Goal: Download file/media

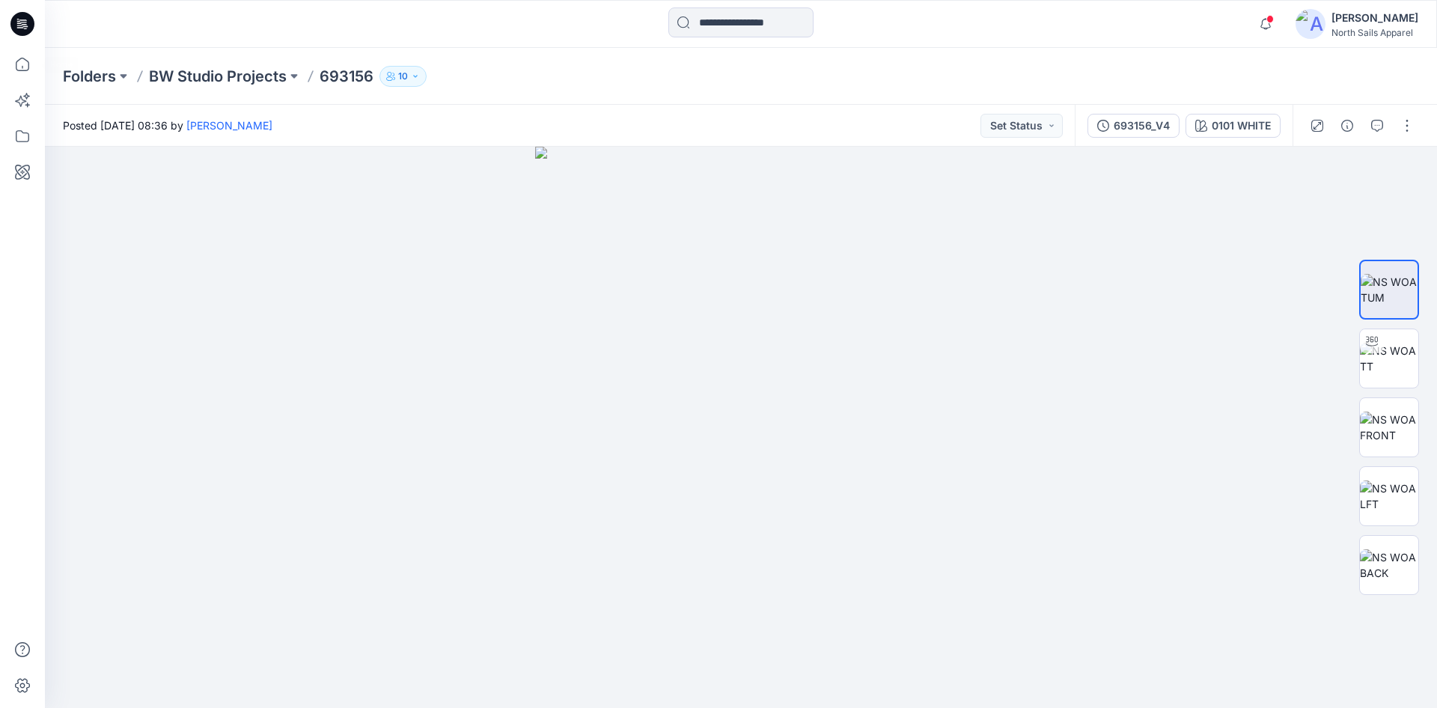
click at [15, 15] on icon at bounding box center [22, 24] width 24 height 24
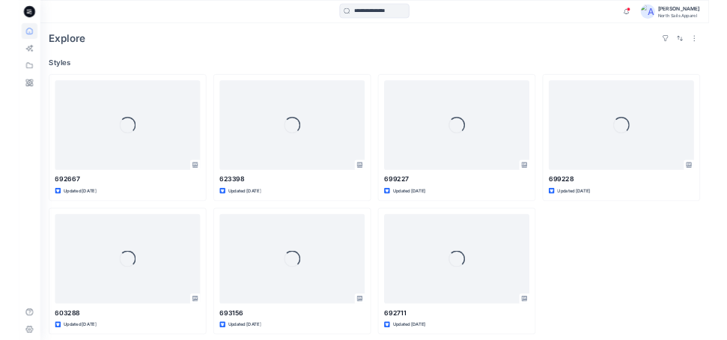
scroll to position [329, 0]
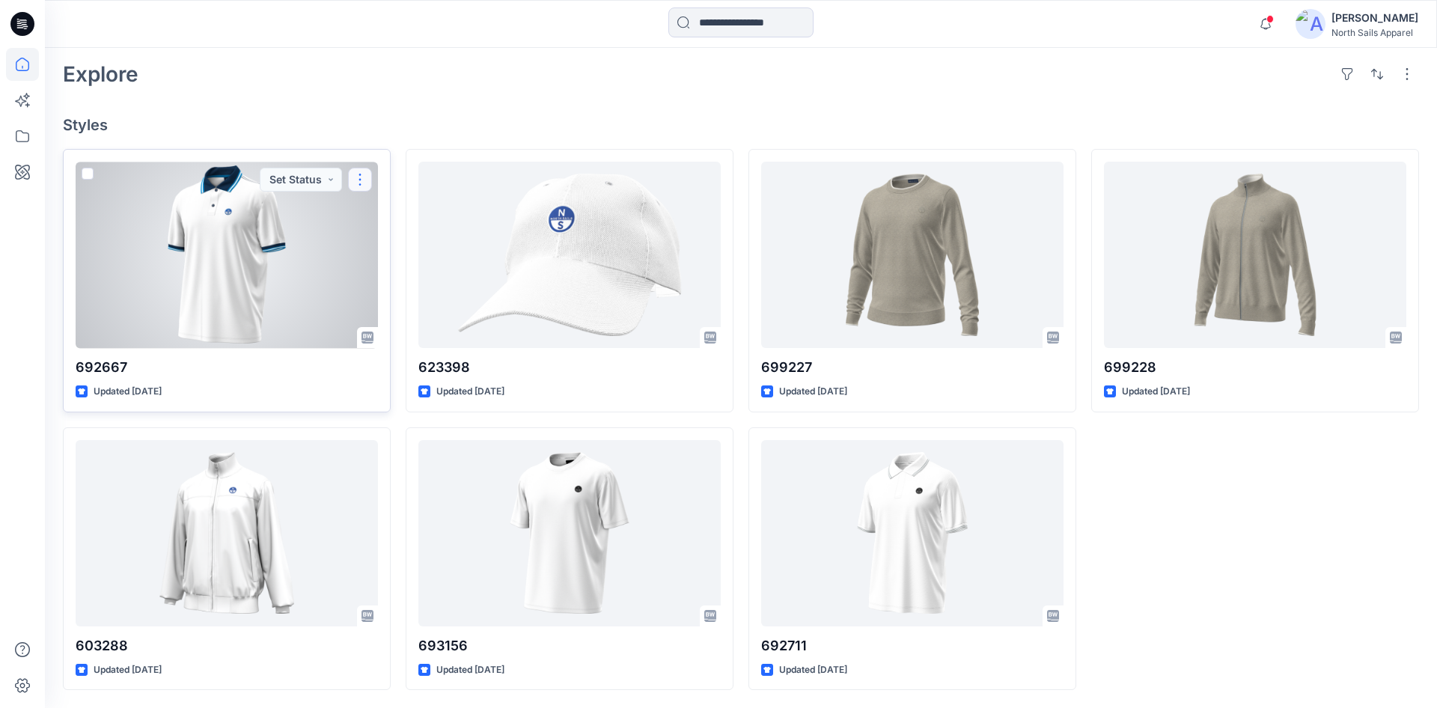
click at [361, 176] on button "button" at bounding box center [360, 180] width 24 height 24
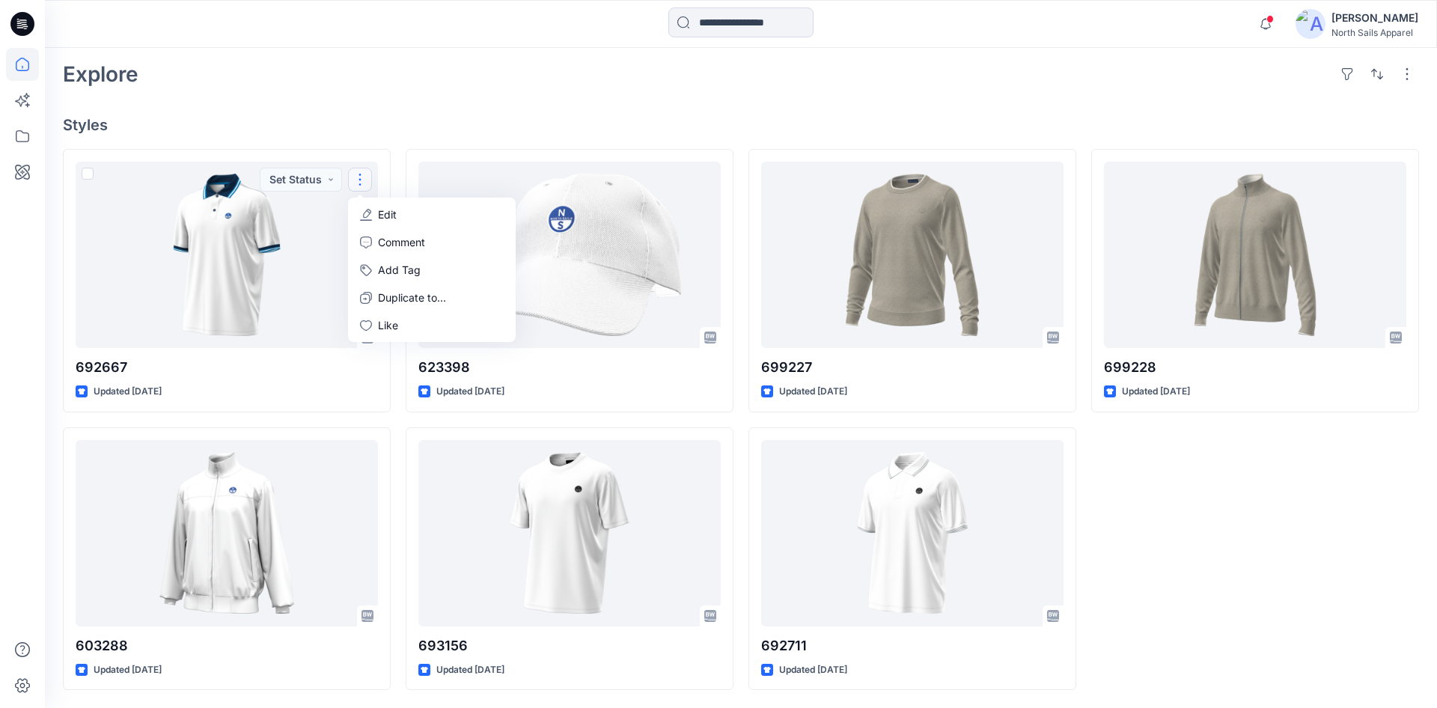
click at [287, 128] on h4 "Styles" at bounding box center [741, 125] width 1356 height 18
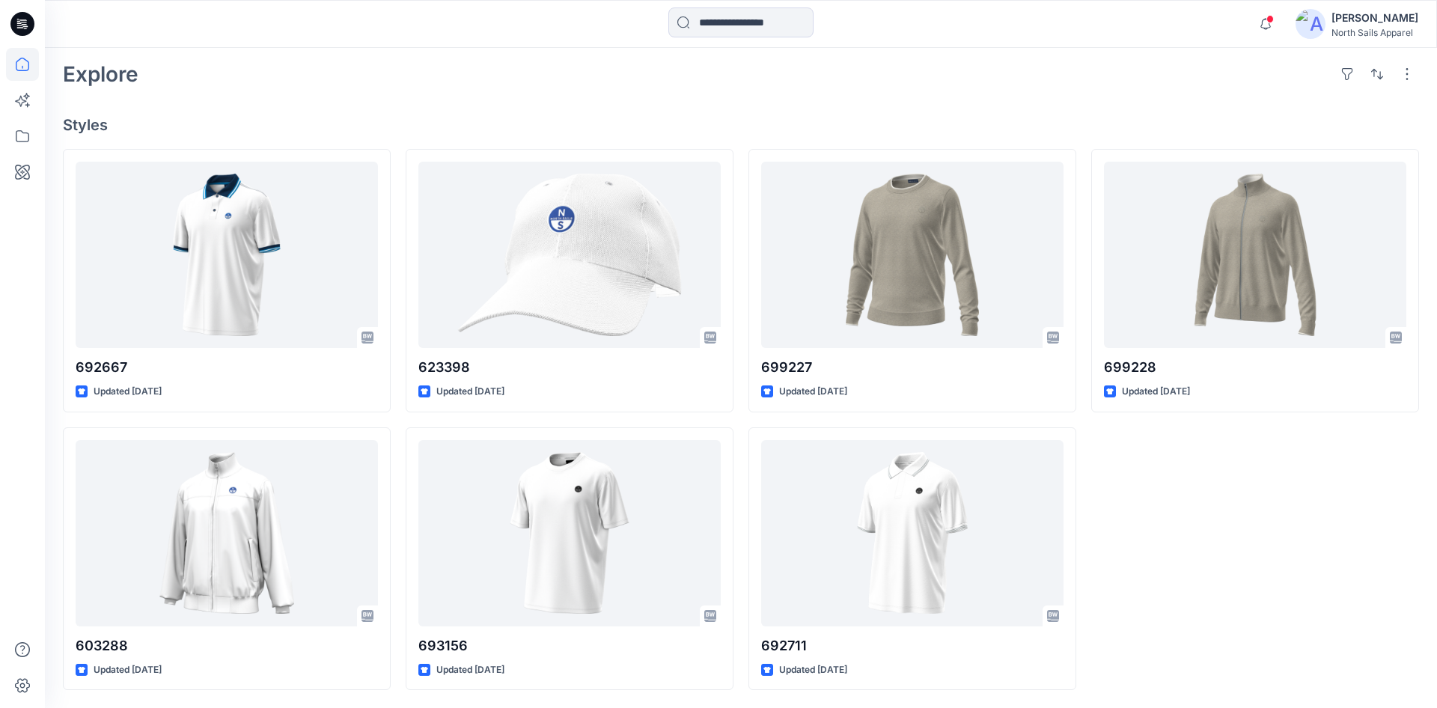
click at [18, 28] on icon at bounding box center [22, 24] width 24 height 24
click at [25, 22] on icon at bounding box center [22, 24] width 24 height 24
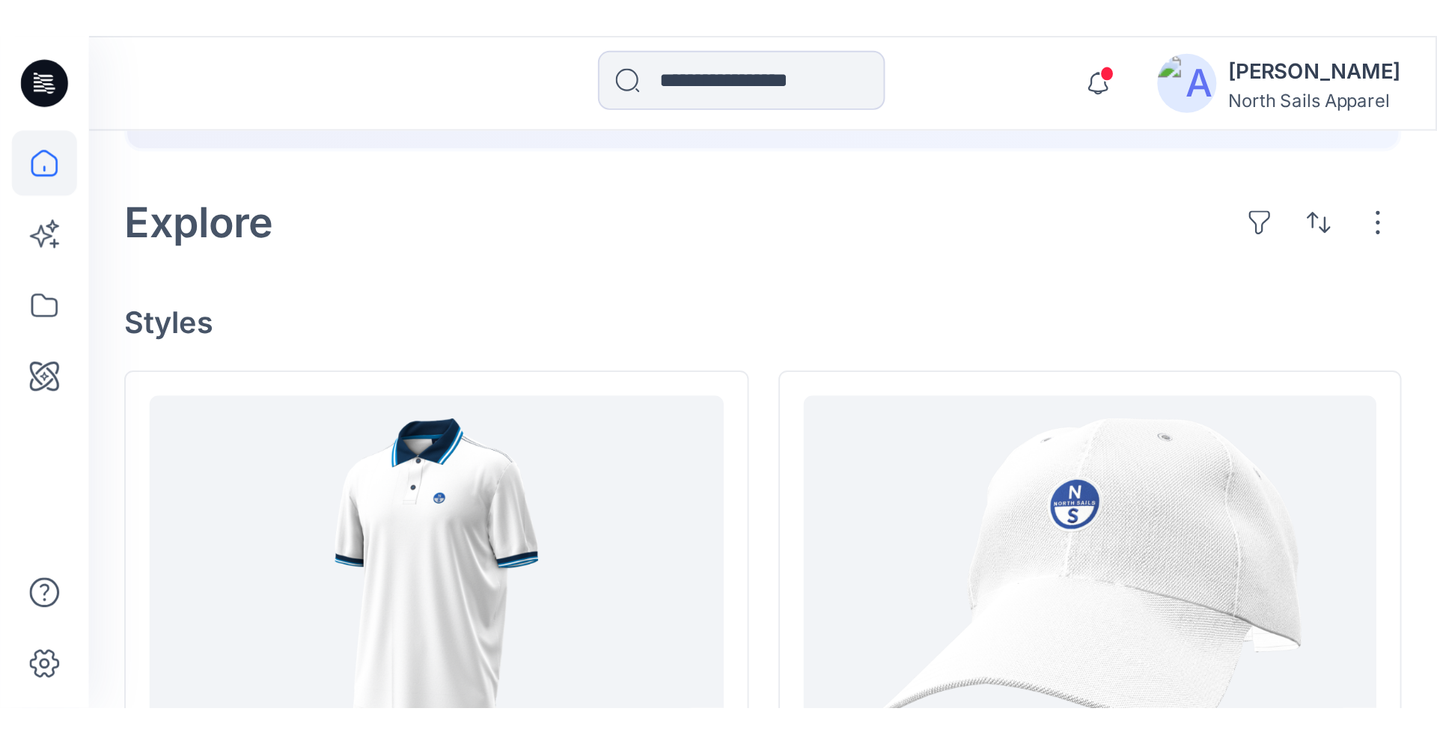
scroll to position [293, 0]
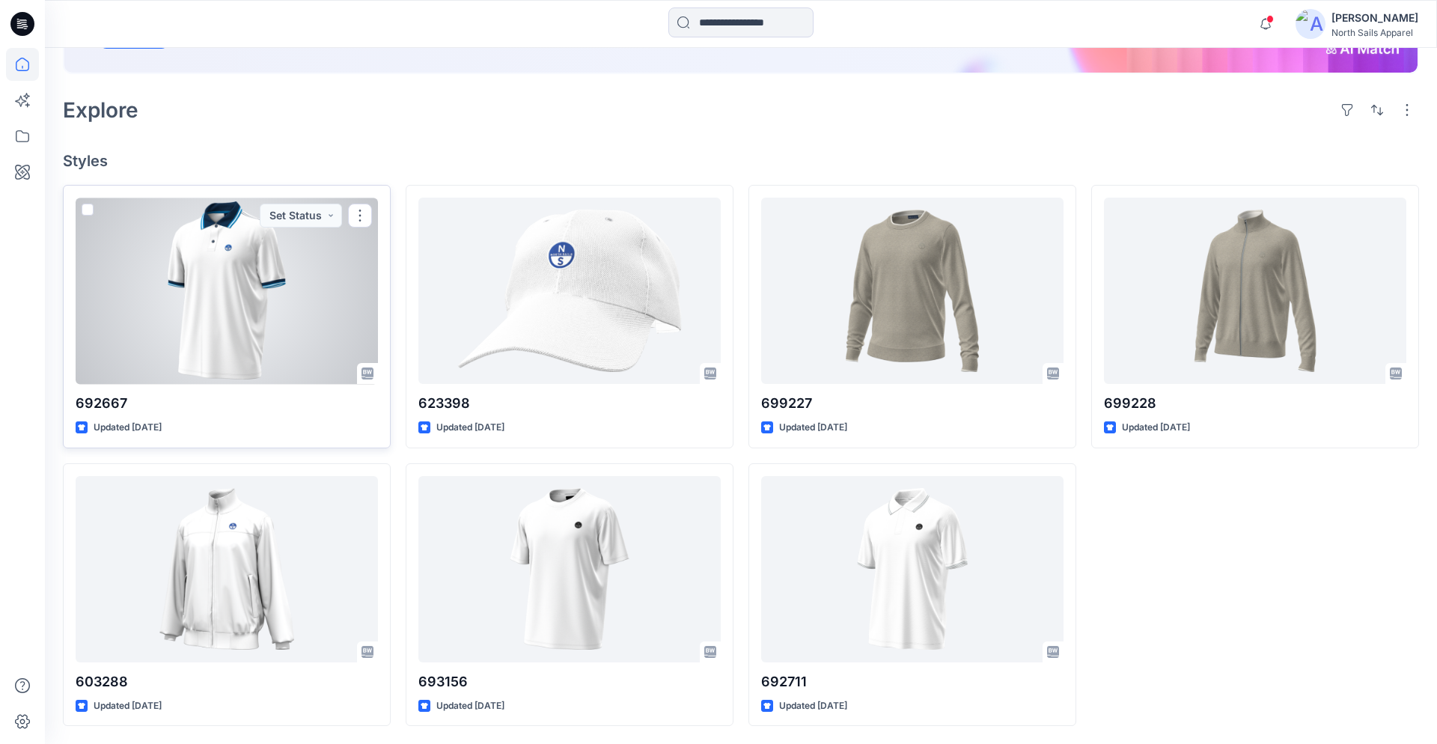
click at [255, 309] on div at bounding box center [227, 291] width 302 height 186
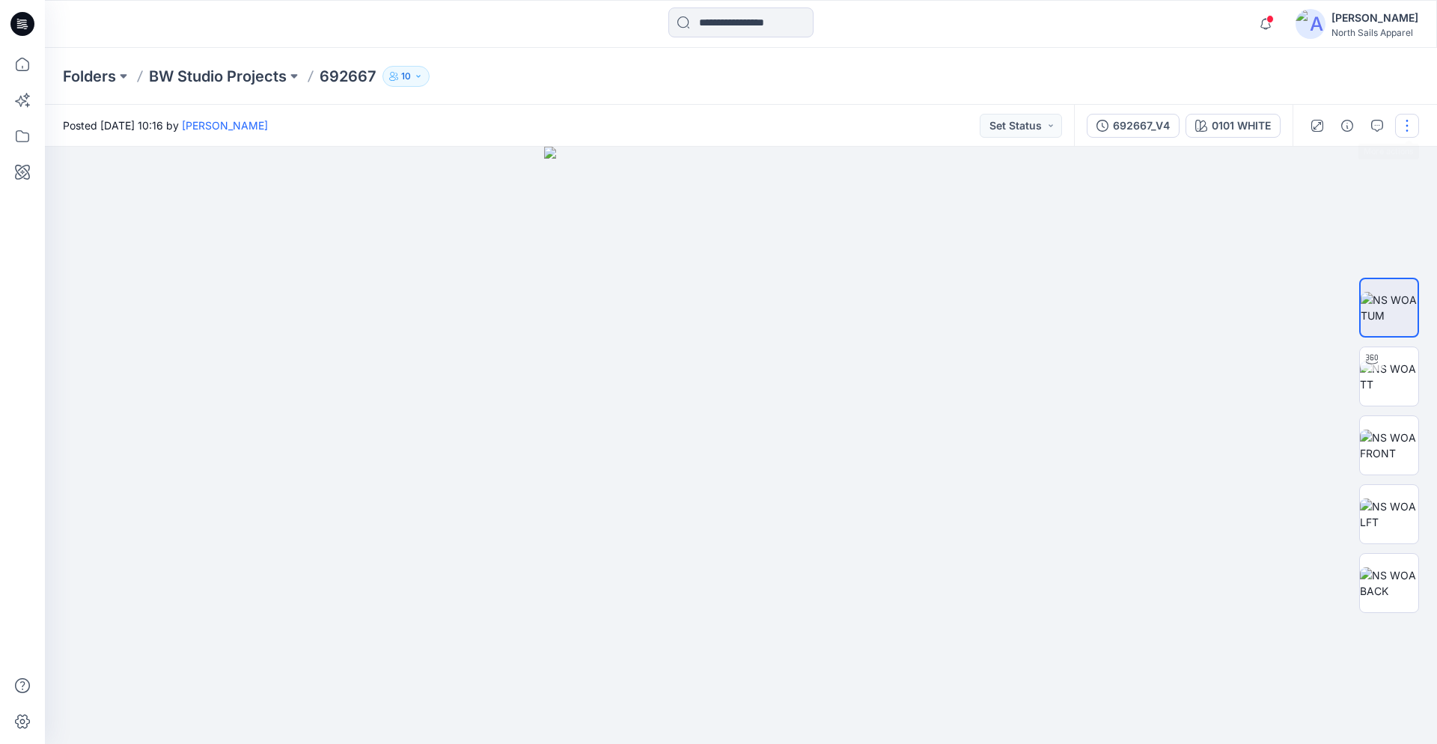
click at [1402, 127] on button "button" at bounding box center [1407, 126] width 24 height 24
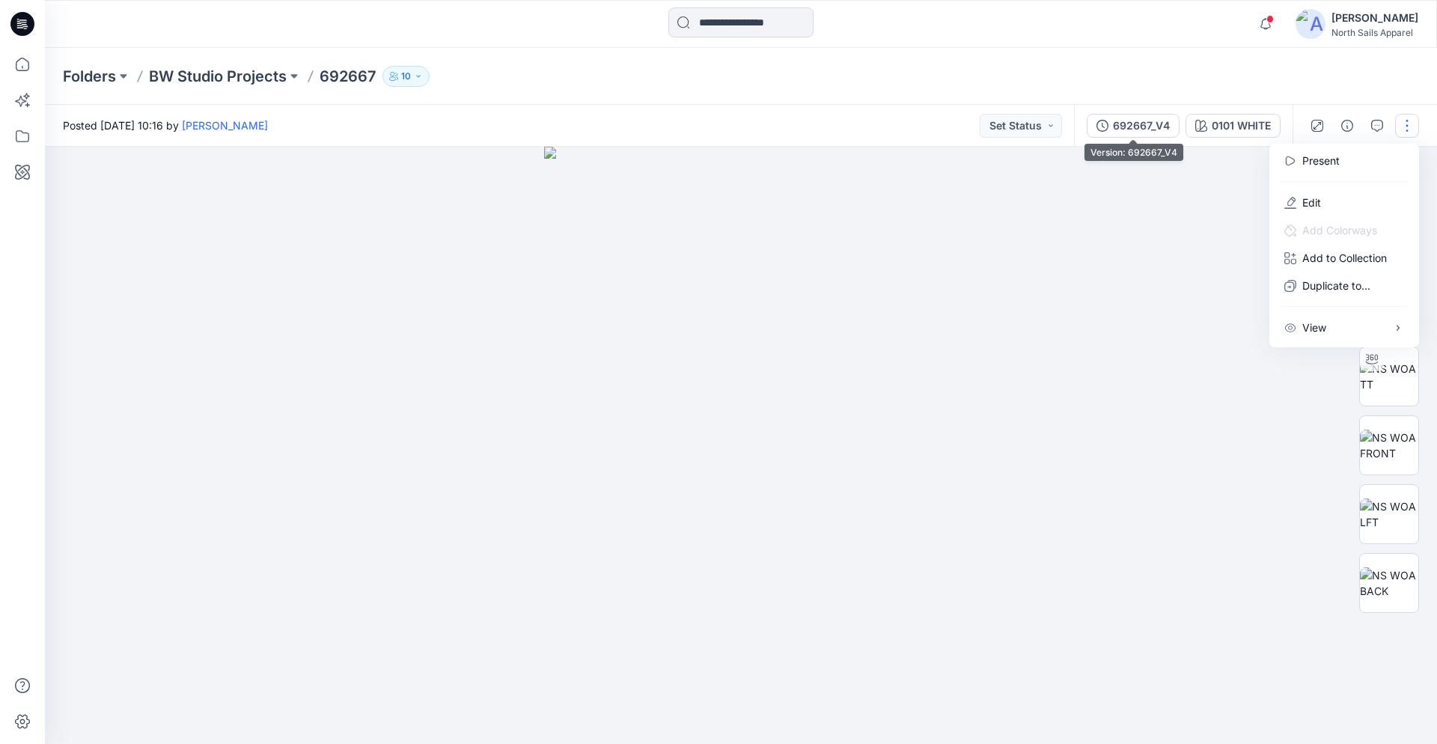
click at [1132, 124] on div "692667_V4" at bounding box center [1141, 126] width 57 height 16
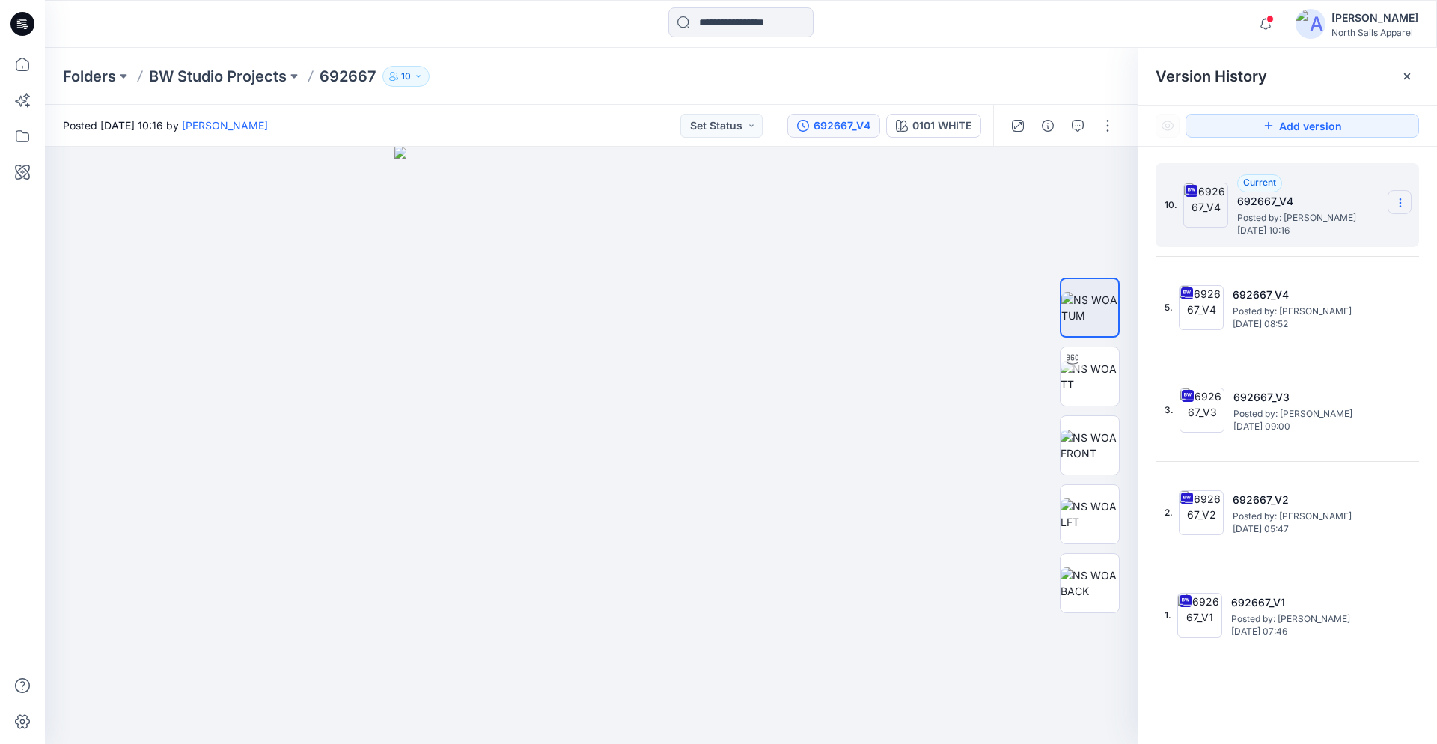
click at [1401, 203] on icon at bounding box center [1401, 203] width 12 height 12
click at [1310, 232] on span "Download Source BW File" at bounding box center [1325, 232] width 126 height 18
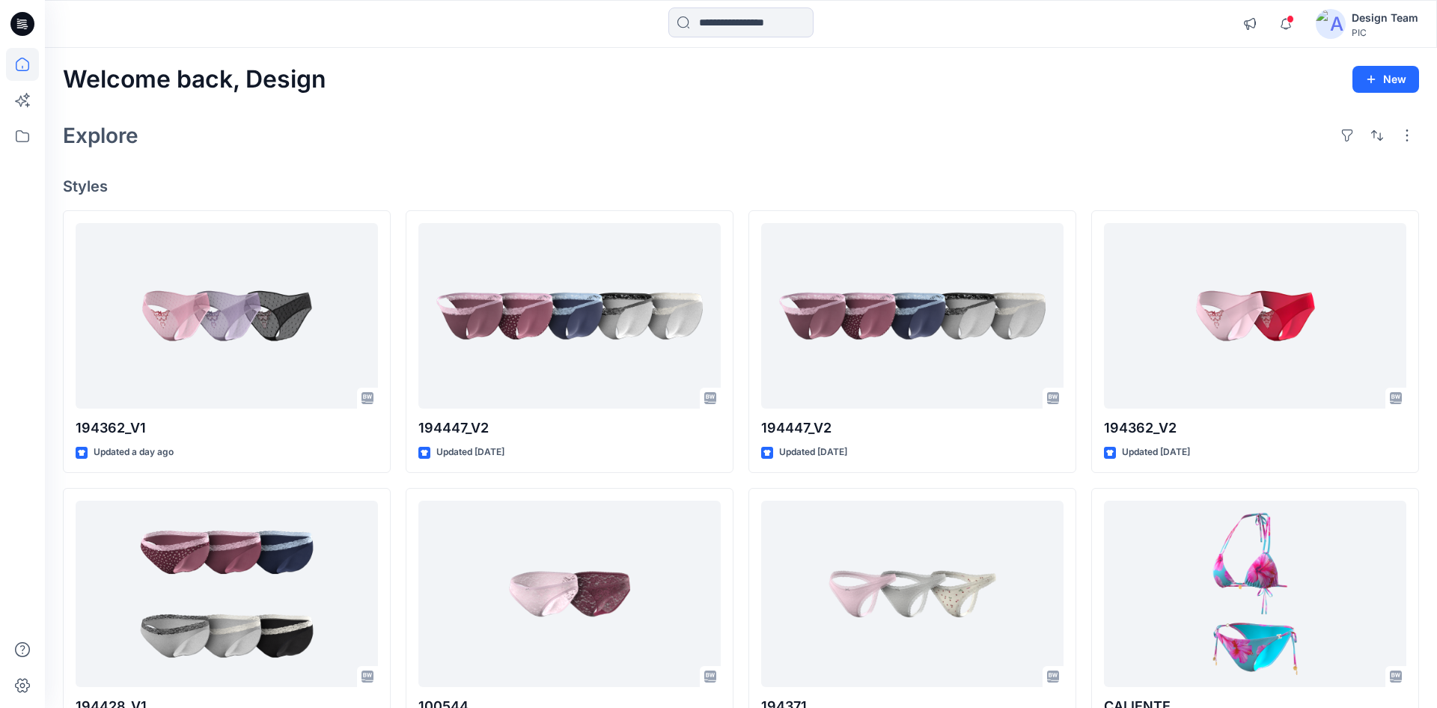
click at [181, 184] on h4 "Styles" at bounding box center [741, 186] width 1356 height 18
click at [726, 151] on div "Explore" at bounding box center [741, 136] width 1356 height 36
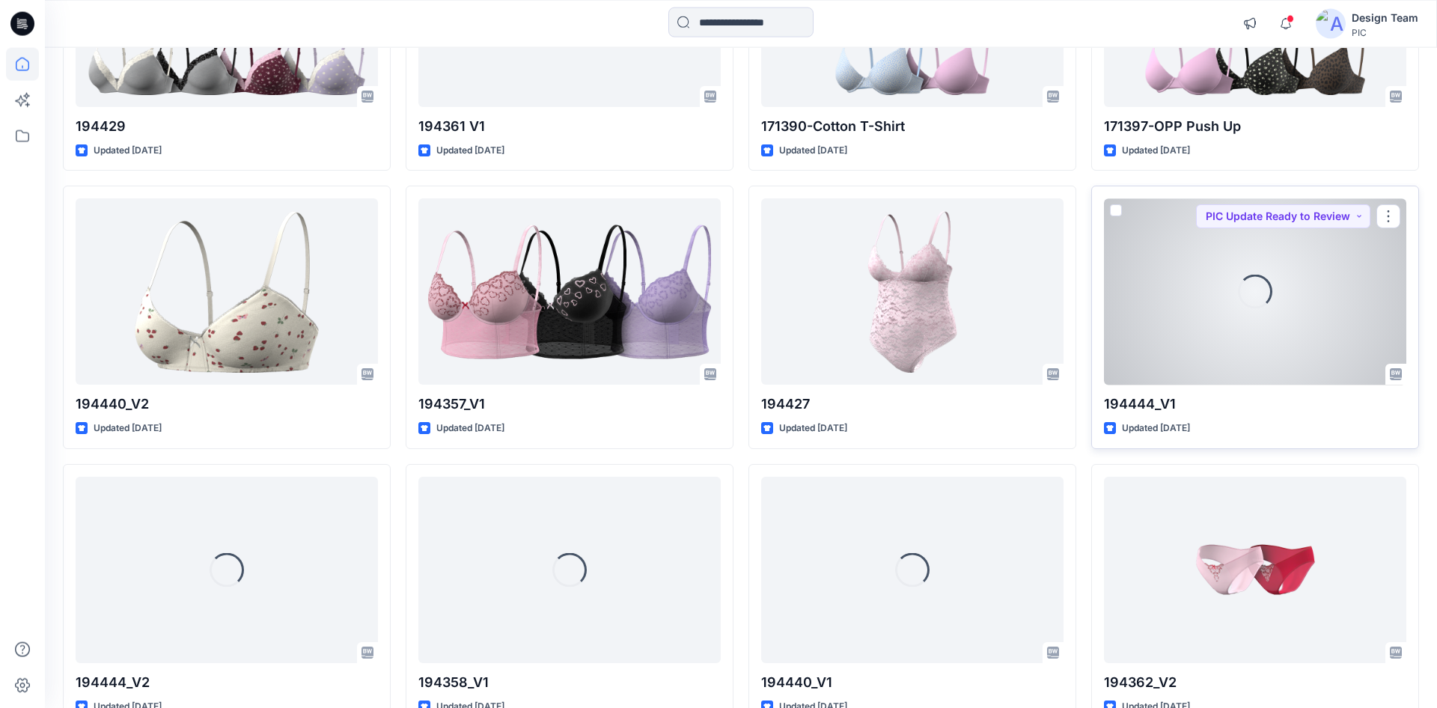
scroll to position [1258, 0]
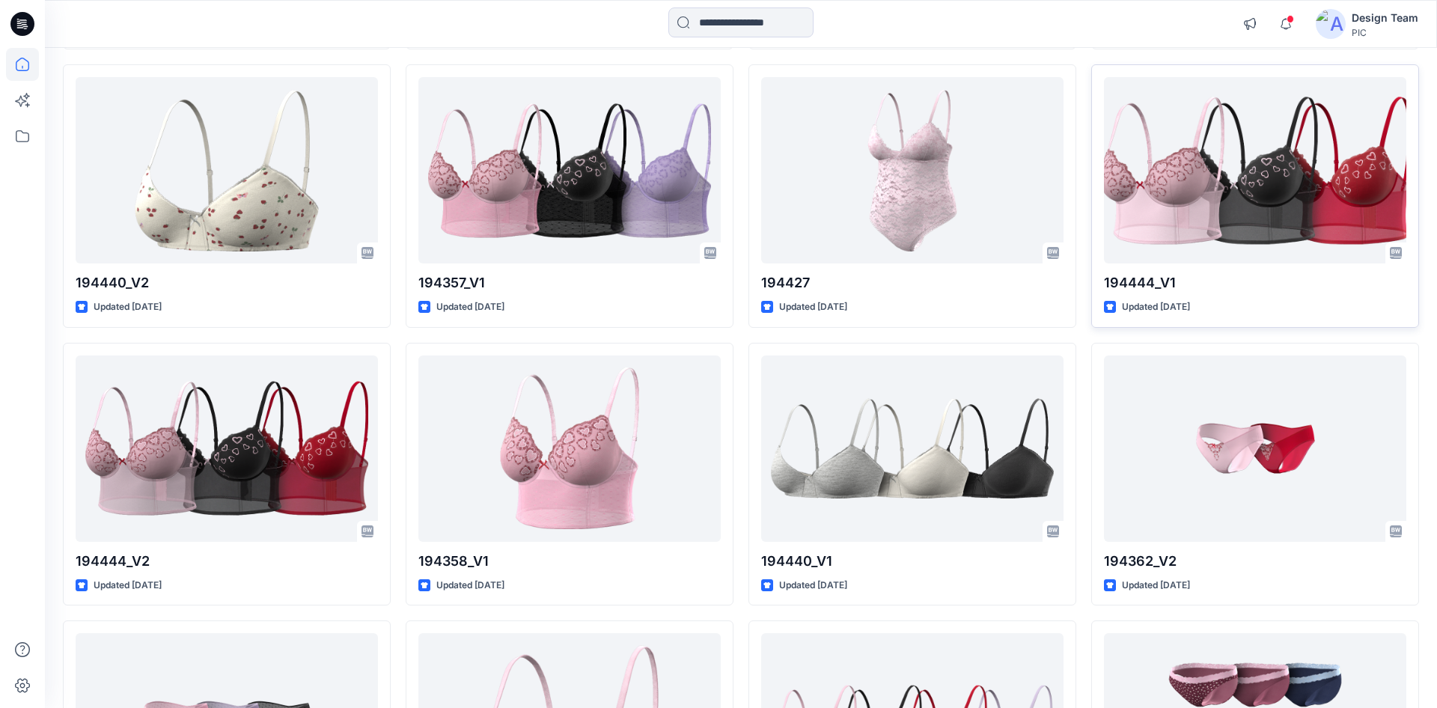
click at [483, 28] on div at bounding box center [741, 23] width 696 height 33
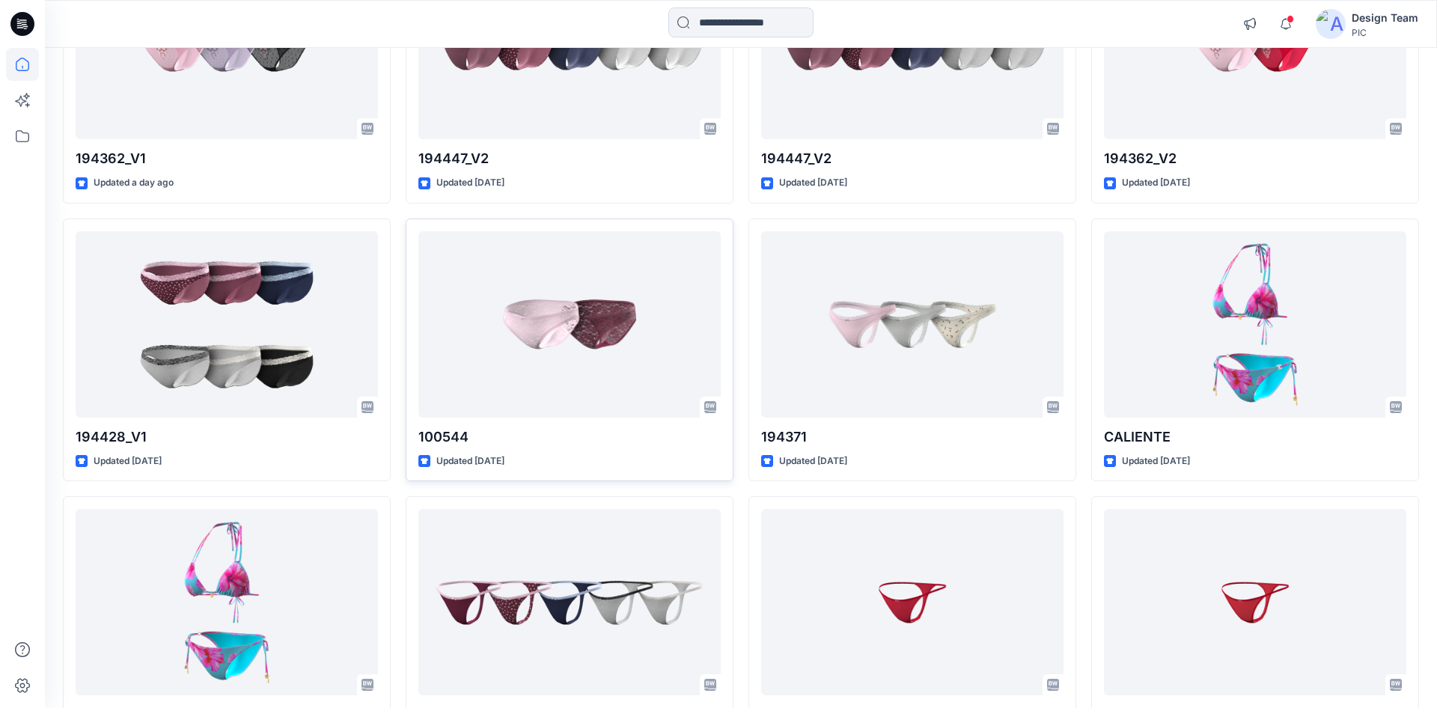
scroll to position [0, 0]
